Goal: Task Accomplishment & Management: Manage account settings

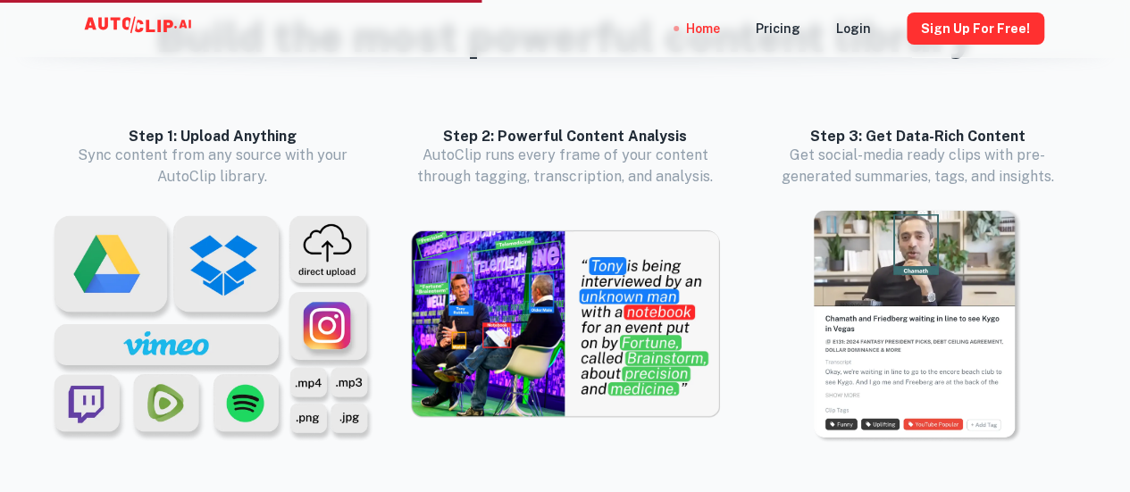
scroll to position [1607, 0]
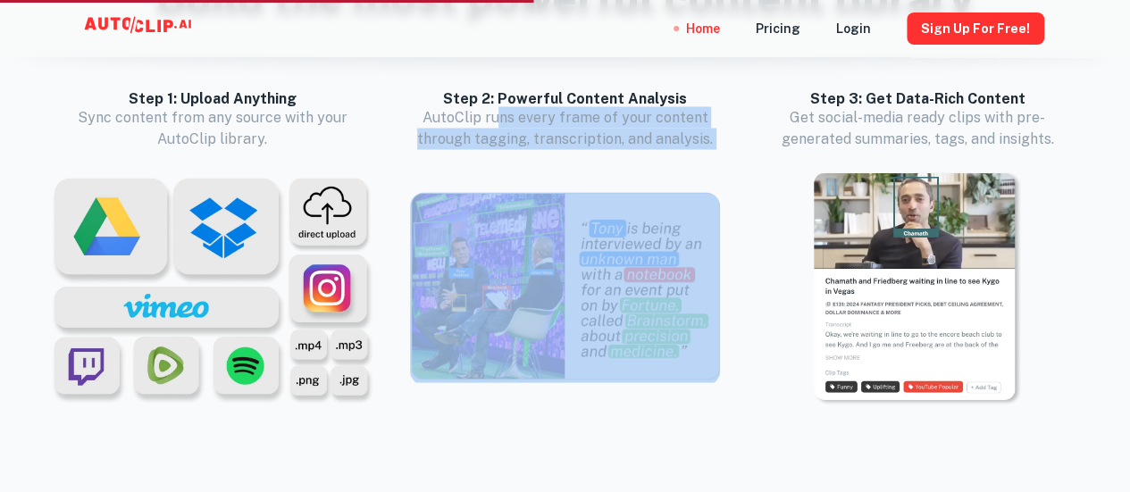
drag, startPoint x: 502, startPoint y: 121, endPoint x: 638, endPoint y: 153, distance: 139.5
click at [638, 153] on div "Step 2: Powerful Content Analysis AutoClip runs every frame of your content thr…" at bounding box center [565, 237] width 324 height 296
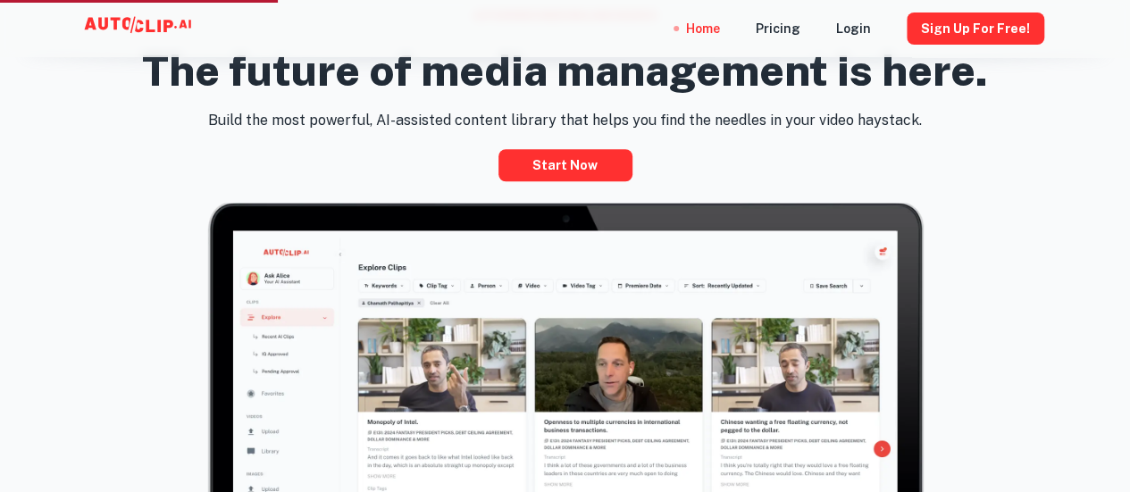
scroll to position [536, 0]
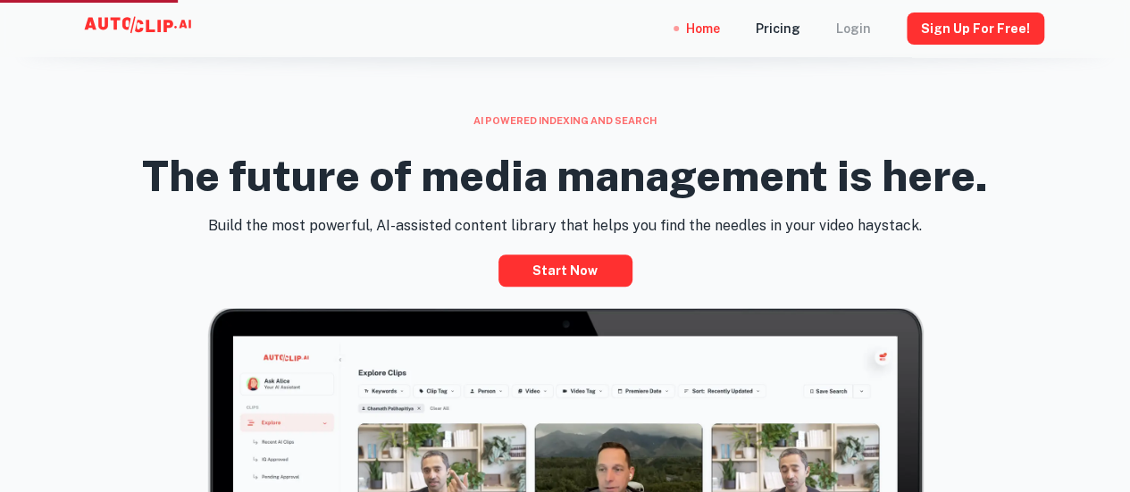
click at [864, 28] on div "Login" at bounding box center [853, 28] width 35 height 57
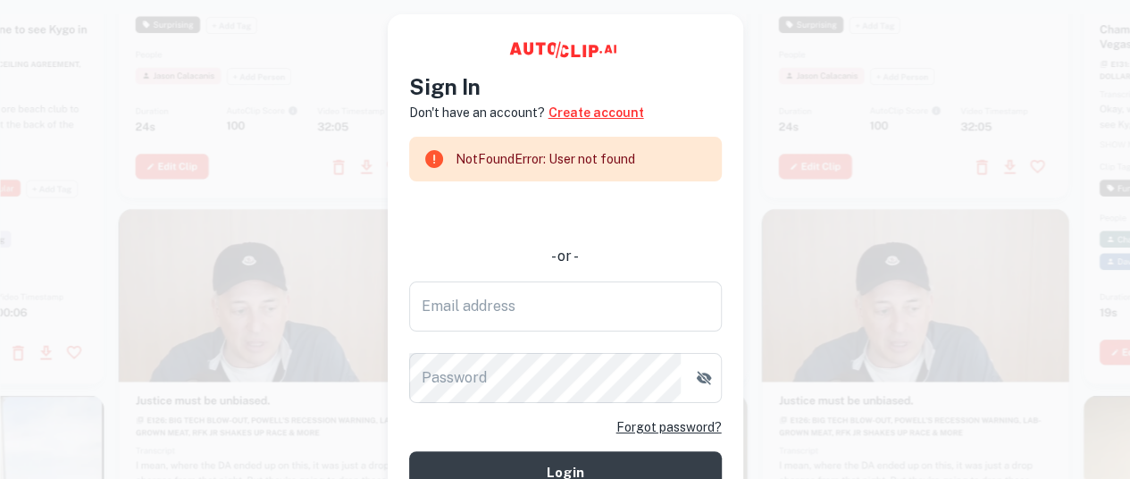
click at [614, 117] on link "Create account" at bounding box center [596, 113] width 96 height 20
